Goal: Check status: Check status

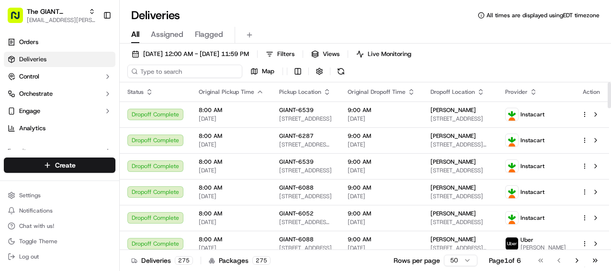
click at [188, 75] on input at bounding box center [184, 71] width 115 height 13
type input "6300"
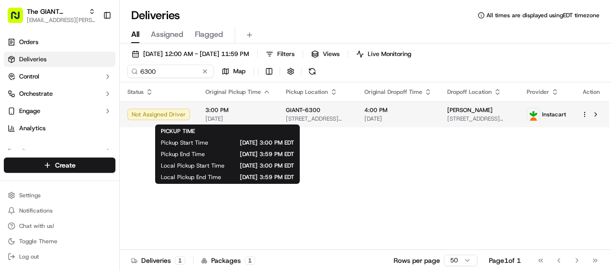
click at [253, 111] on span "3:00 PM" at bounding box center [237, 110] width 65 height 8
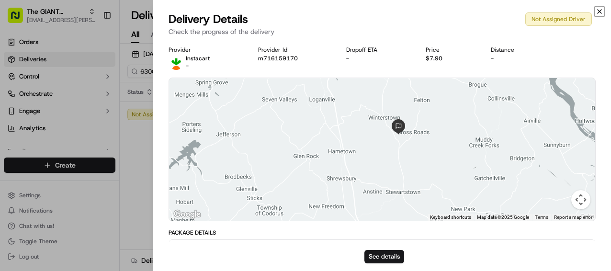
click at [601, 13] on icon "button" at bounding box center [600, 12] width 8 height 8
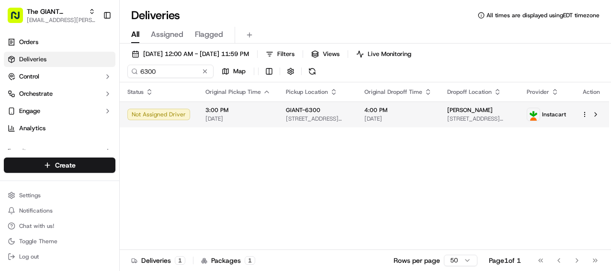
click at [288, 116] on span "[STREET_ADDRESS][PERSON_NAME]" at bounding box center [317, 119] width 63 height 8
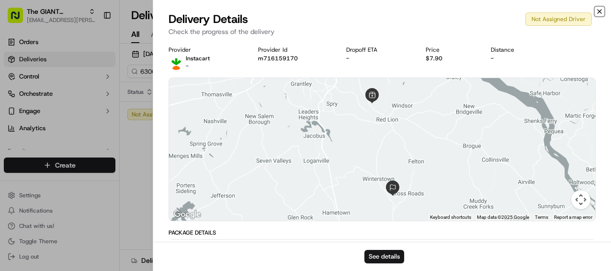
click at [601, 9] on icon "button" at bounding box center [600, 12] width 8 height 8
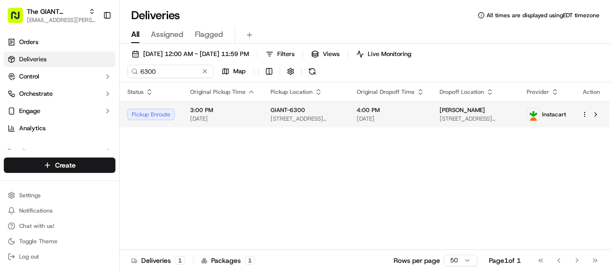
click at [342, 117] on span "[STREET_ADDRESS][PERSON_NAME]" at bounding box center [306, 119] width 71 height 8
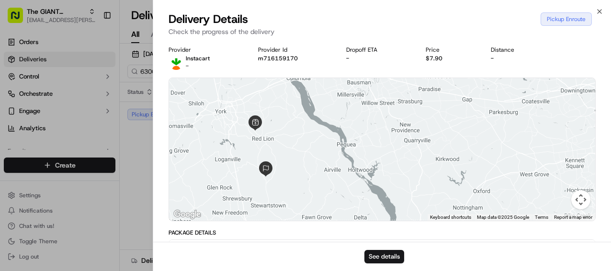
drag, startPoint x: 351, startPoint y: 157, endPoint x: 533, endPoint y: 150, distance: 182.1
click at [533, 150] on div at bounding box center [382, 149] width 426 height 143
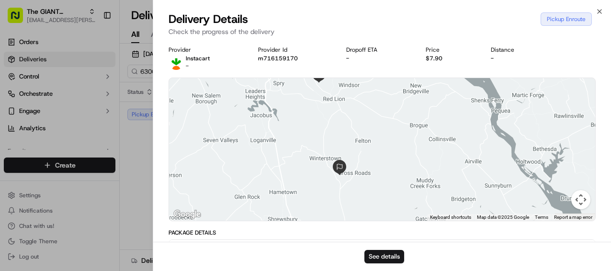
drag, startPoint x: 453, startPoint y: 125, endPoint x: 463, endPoint y: 116, distance: 13.2
click at [463, 116] on div at bounding box center [382, 149] width 426 height 143
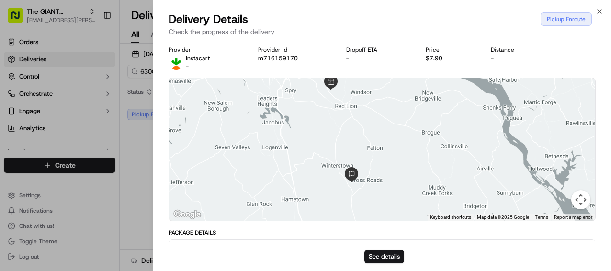
drag, startPoint x: 362, startPoint y: 106, endPoint x: 389, endPoint y: 146, distance: 48.4
click at [389, 146] on div at bounding box center [382, 149] width 426 height 143
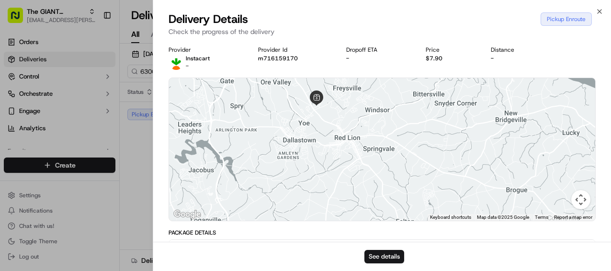
drag, startPoint x: 371, startPoint y: 125, endPoint x: 392, endPoint y: 146, distance: 29.5
click at [392, 146] on div at bounding box center [382, 149] width 426 height 143
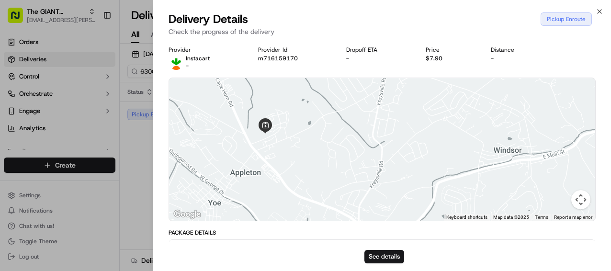
drag, startPoint x: 362, startPoint y: 133, endPoint x: 398, endPoint y: 137, distance: 36.6
click at [398, 137] on div at bounding box center [382, 149] width 426 height 143
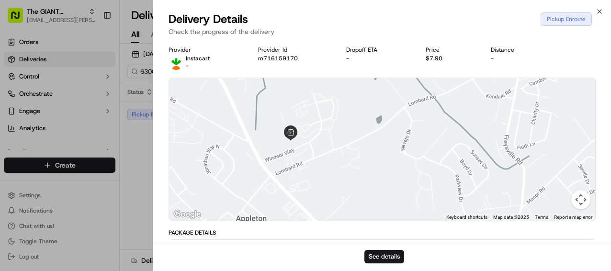
drag, startPoint x: 356, startPoint y: 133, endPoint x: 370, endPoint y: 125, distance: 15.7
click at [369, 125] on div at bounding box center [382, 149] width 426 height 143
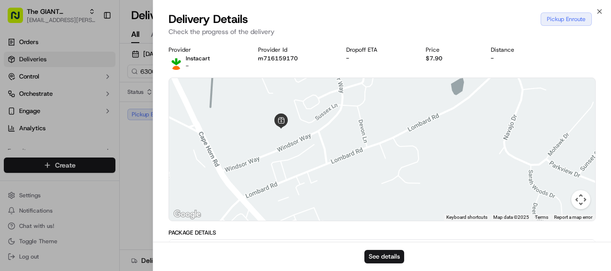
drag, startPoint x: 358, startPoint y: 125, endPoint x: 377, endPoint y: 137, distance: 21.7
click at [375, 137] on div at bounding box center [382, 149] width 426 height 143
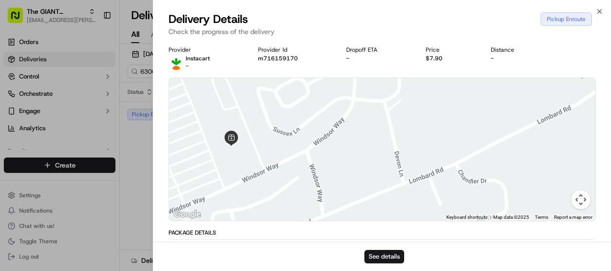
drag, startPoint x: 299, startPoint y: 121, endPoint x: 329, endPoint y: 117, distance: 29.9
click at [329, 117] on div at bounding box center [382, 149] width 426 height 143
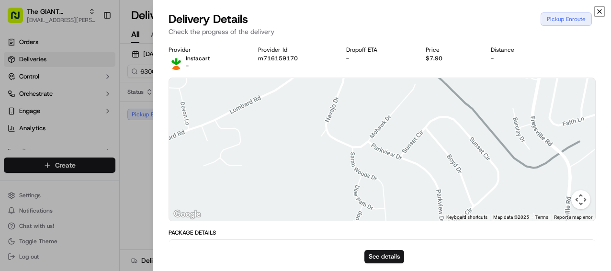
click at [600, 10] on icon "button" at bounding box center [600, 12] width 4 height 4
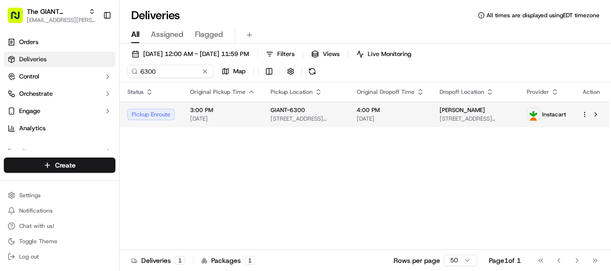
click at [264, 115] on td "GIANT-6300 [STREET_ADDRESS][PERSON_NAME]" at bounding box center [306, 115] width 86 height 26
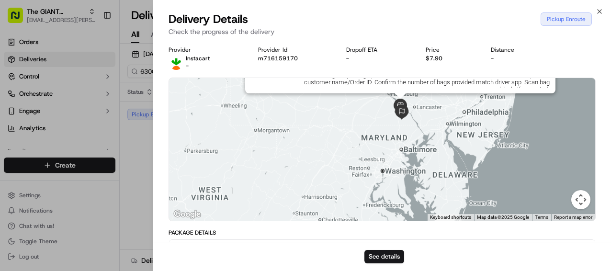
click at [399, 102] on img at bounding box center [400, 106] width 15 height 15
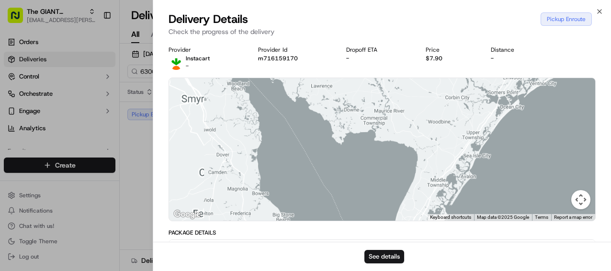
drag, startPoint x: 344, startPoint y: 138, endPoint x: 508, endPoint y: 239, distance: 192.5
click at [513, 246] on div "Delivery Details Pickup Enroute Check the progress of the delivery Provider Ins…" at bounding box center [382, 141] width 458 height 260
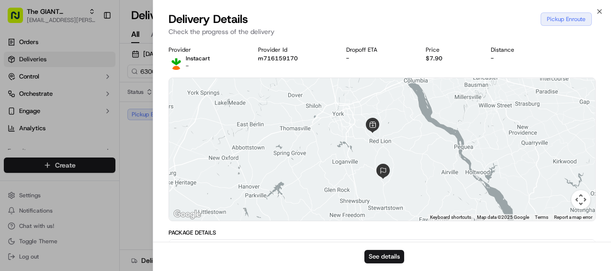
drag, startPoint x: 426, startPoint y: 132, endPoint x: 442, endPoint y: 156, distance: 28.7
click at [441, 156] on div "To navigate, press the arrow keys." at bounding box center [382, 149] width 426 height 143
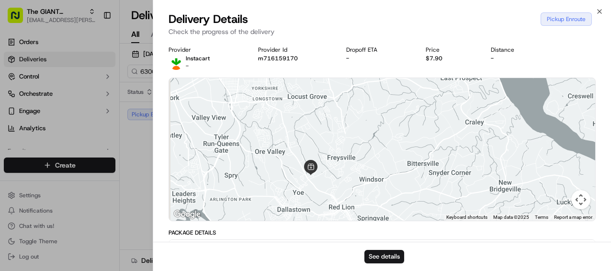
drag, startPoint x: 374, startPoint y: 152, endPoint x: 393, endPoint y: 124, distance: 34.4
click at [392, 125] on div "To navigate, press the arrow keys." at bounding box center [382, 149] width 426 height 143
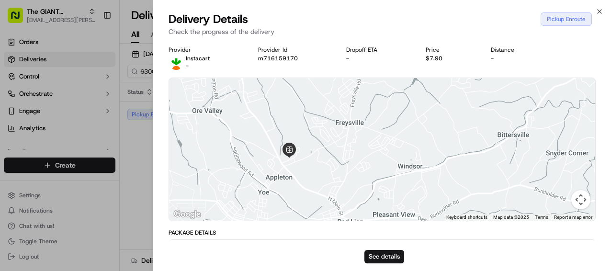
drag, startPoint x: 359, startPoint y: 154, endPoint x: 389, endPoint y: 135, distance: 36.1
click at [389, 135] on div "To navigate, press the arrow keys." at bounding box center [382, 149] width 426 height 143
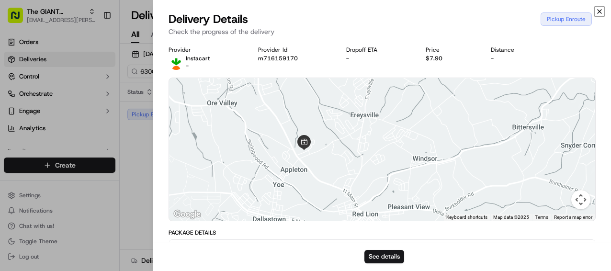
click at [602, 11] on icon "button" at bounding box center [600, 12] width 8 height 8
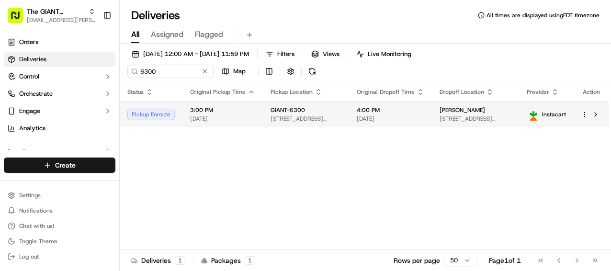
click at [303, 118] on span "[STREET_ADDRESS][PERSON_NAME]" at bounding box center [306, 119] width 71 height 8
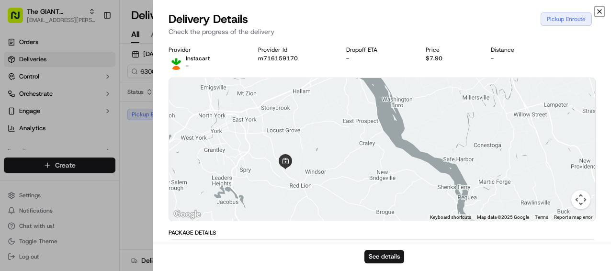
click at [596, 11] on icon "button" at bounding box center [600, 12] width 8 height 8
